Goal: Complete application form

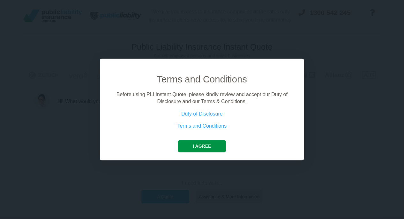
click at [201, 148] on button "I agree" at bounding box center [202, 146] width 48 height 12
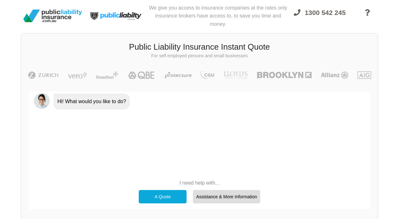
scroll to position [44, 0]
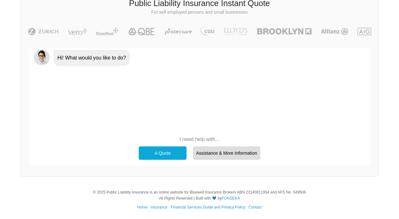
click at [158, 151] on div "A Quote" at bounding box center [163, 153] width 48 height 13
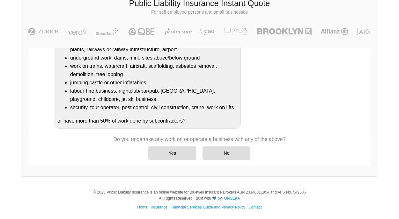
scroll to position [114, 0]
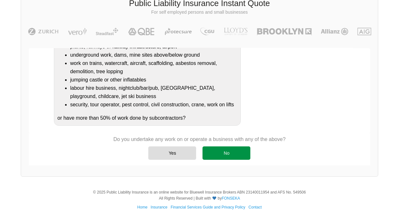
click at [225, 153] on div "No" at bounding box center [227, 153] width 48 height 13
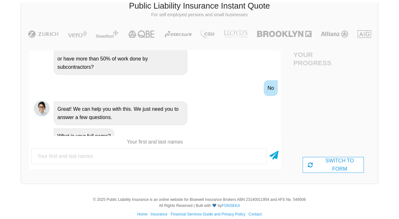
scroll to position [44, 0]
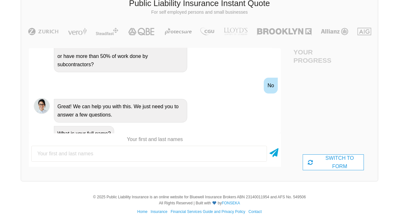
click at [84, 152] on input "text" at bounding box center [149, 154] width 236 height 16
type input "[PERSON_NAME]"
click at [277, 155] on icon at bounding box center [274, 151] width 9 height 11
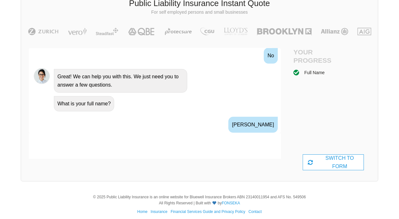
scroll to position [296, 0]
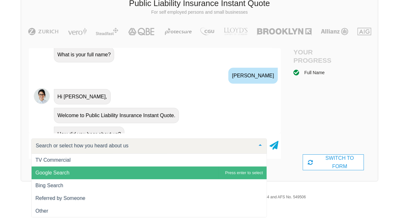
click at [119, 171] on span "Google Search" at bounding box center [149, 173] width 235 height 13
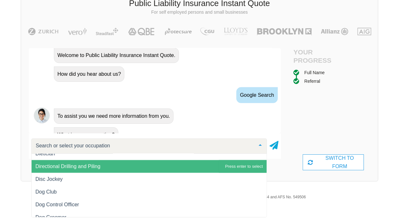
scroll to position [2609, 0]
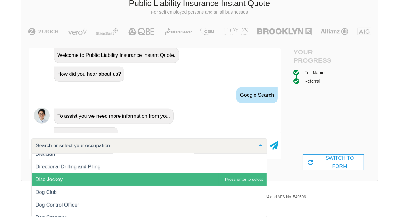
click at [111, 176] on span "Disc Jockey" at bounding box center [149, 180] width 235 height 13
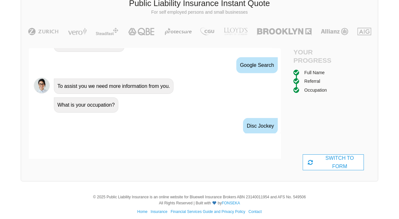
scroll to position [398, 0]
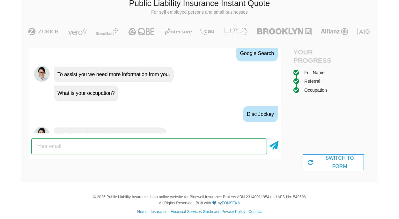
click at [73, 145] on input "email" at bounding box center [149, 147] width 236 height 16
type input "[EMAIL_ADDRESS][DOMAIN_NAME]"
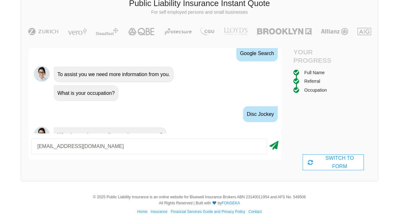
click at [276, 147] on icon at bounding box center [274, 144] width 9 height 11
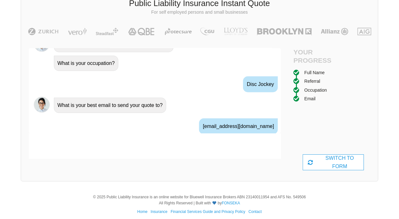
scroll to position [440, 0]
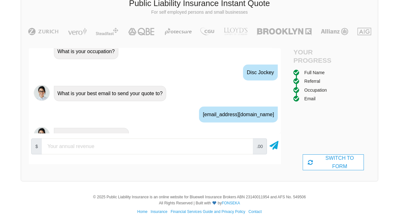
click at [210, 148] on input "number" at bounding box center [147, 147] width 211 height 16
type input "1"
type input "0"
click at [275, 145] on icon at bounding box center [274, 144] width 9 height 11
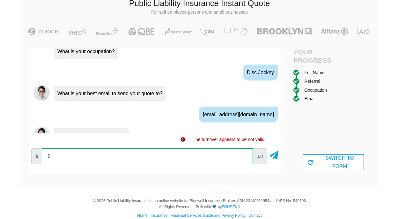
click at [198, 157] on input "0" at bounding box center [147, 157] width 211 height 16
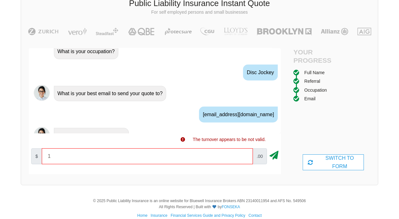
click at [272, 155] on icon at bounding box center [274, 154] width 9 height 11
click at [275, 155] on icon at bounding box center [274, 154] width 9 height 11
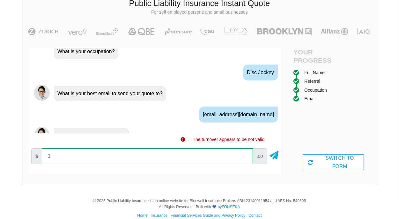
click at [148, 163] on input "1" at bounding box center [147, 157] width 211 height 16
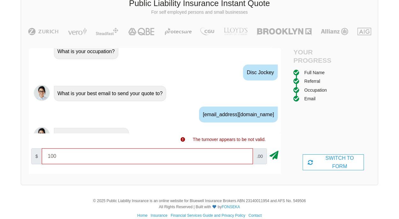
click at [276, 154] on icon at bounding box center [274, 154] width 9 height 11
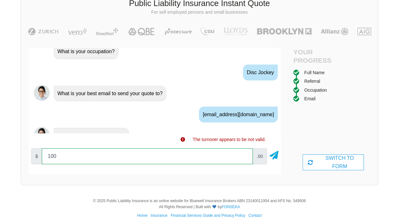
click at [216, 155] on input "100" at bounding box center [147, 157] width 211 height 16
type input "1"
type input "1000"
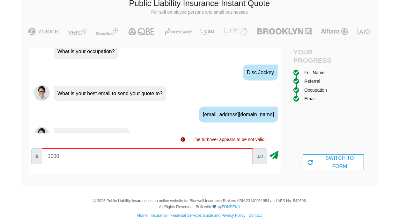
click at [278, 155] on icon at bounding box center [274, 154] width 9 height 11
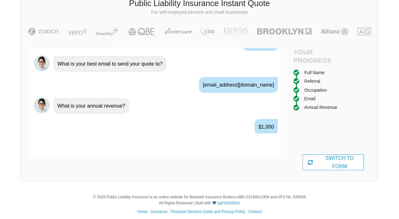
scroll to position [482, 0]
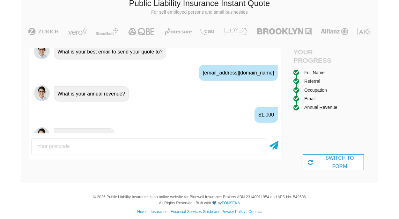
click at [206, 146] on input "number" at bounding box center [149, 147] width 236 height 16
type input "2009"
click at [273, 147] on icon at bounding box center [274, 144] width 9 height 11
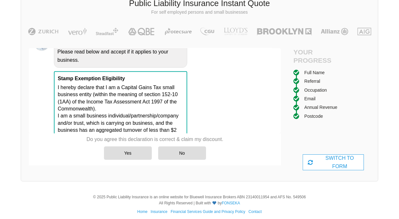
scroll to position [617, 0]
